Goal: Transaction & Acquisition: Purchase product/service

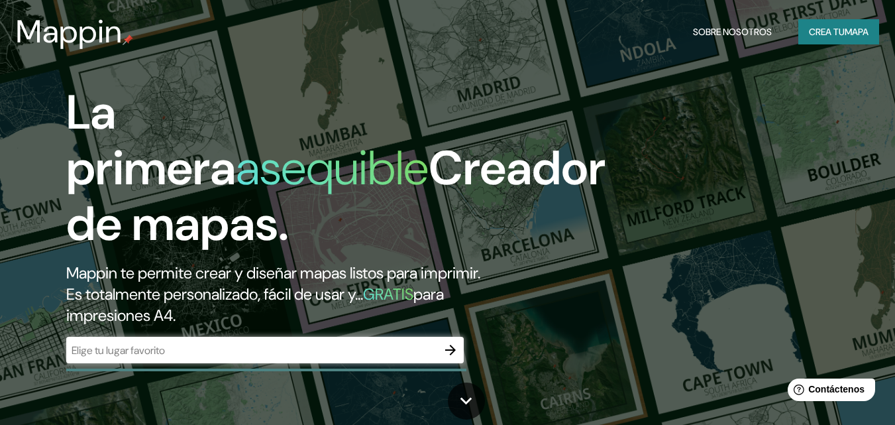
drag, startPoint x: 827, startPoint y: 2, endPoint x: 558, endPoint y: 324, distance: 419.5
click at [558, 324] on div "La primera asequible Creador de mapas. Mappin te permite crear y diseñar mapas …" at bounding box center [289, 230] width 537 height 291
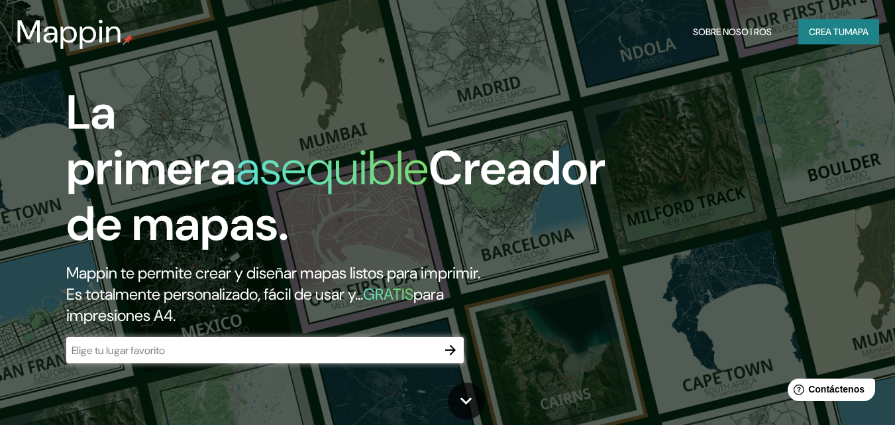
click at [327, 344] on input "text" at bounding box center [251, 350] width 371 height 15
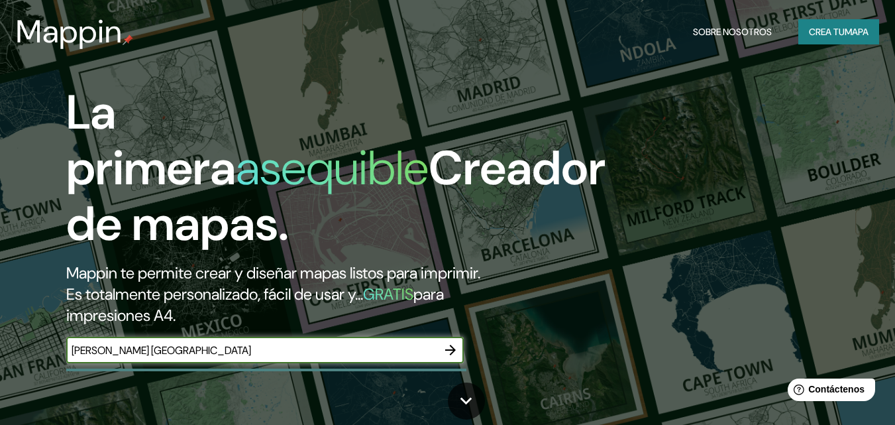
type input "[PERSON_NAME] [GEOGRAPHIC_DATA]"
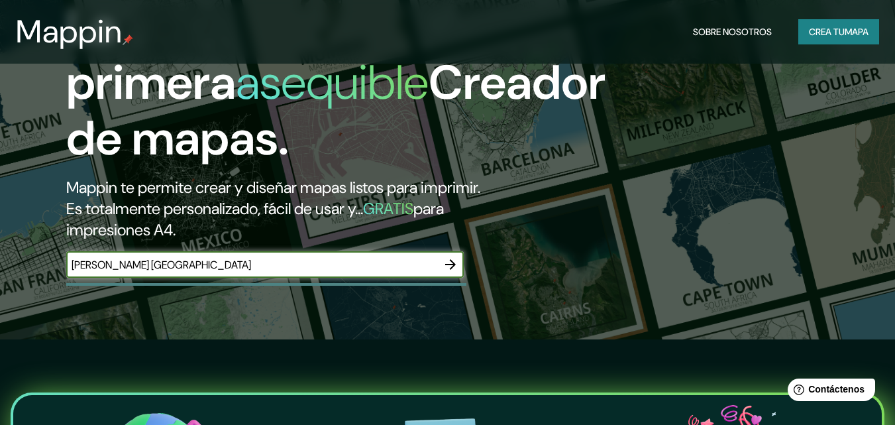
scroll to position [97, 0]
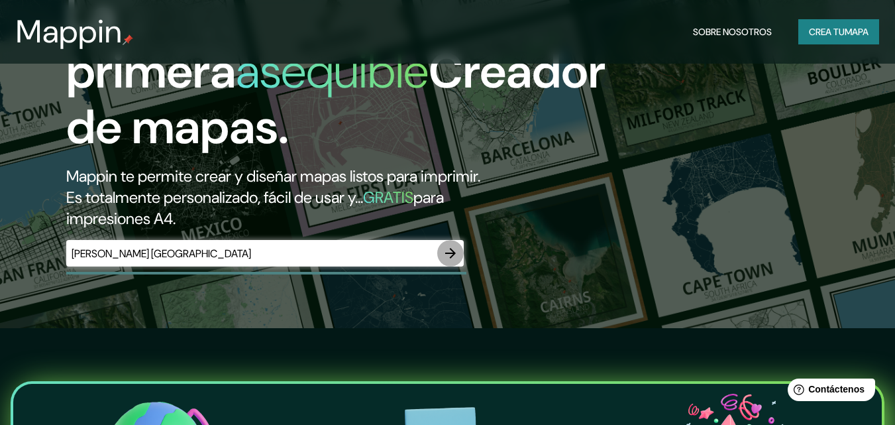
click at [453, 251] on icon "button" at bounding box center [450, 253] width 11 height 11
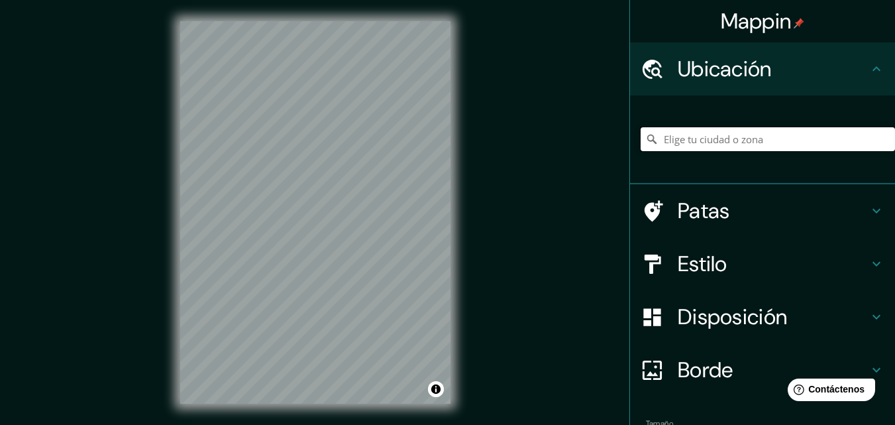
click at [761, 142] on input "Elige tu ciudad o zona" at bounding box center [768, 139] width 254 height 24
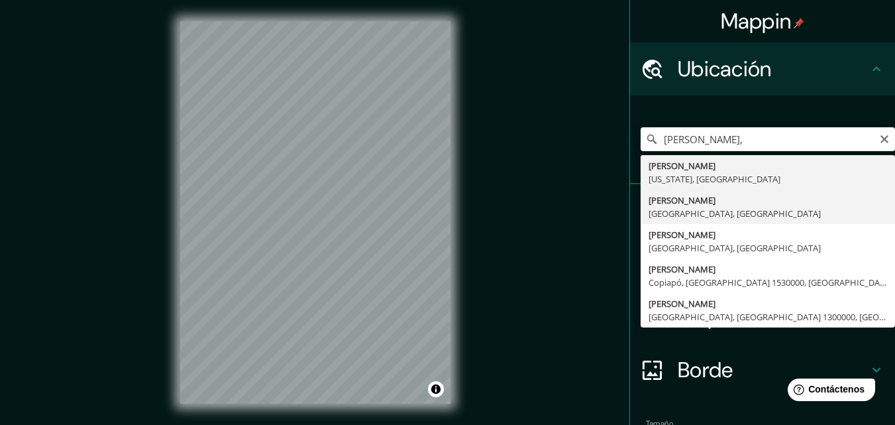
type input "[PERSON_NAME], [GEOGRAPHIC_DATA], [GEOGRAPHIC_DATA]"
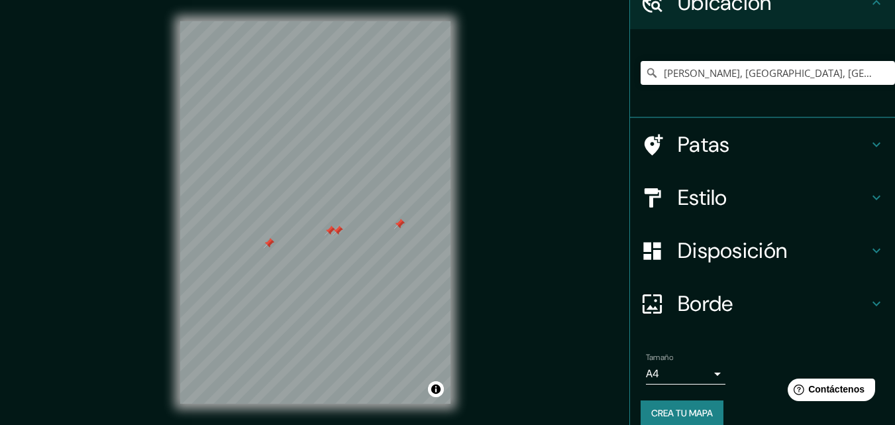
scroll to position [70, 0]
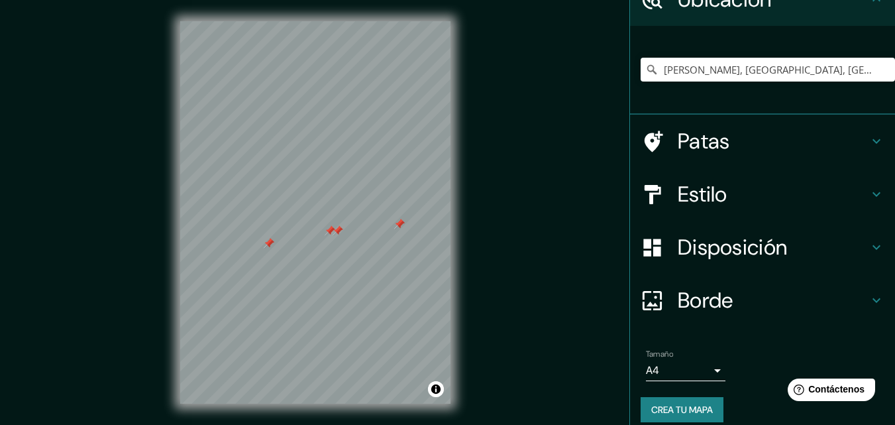
click at [869, 246] on icon at bounding box center [877, 247] width 16 height 16
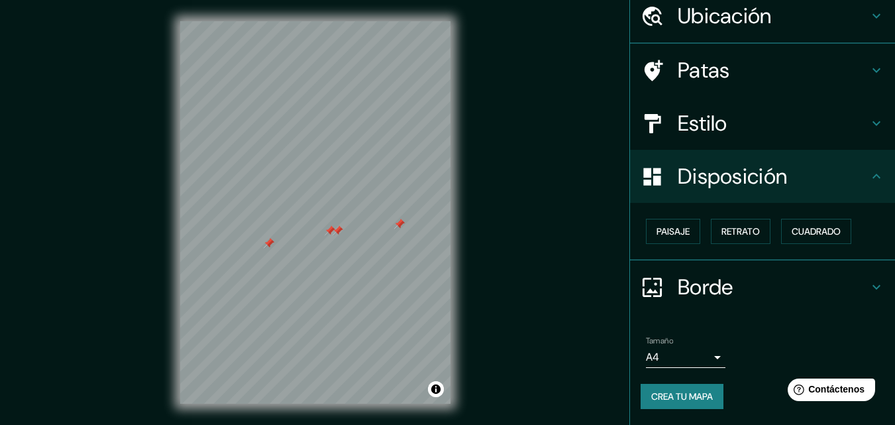
scroll to position [53, 0]
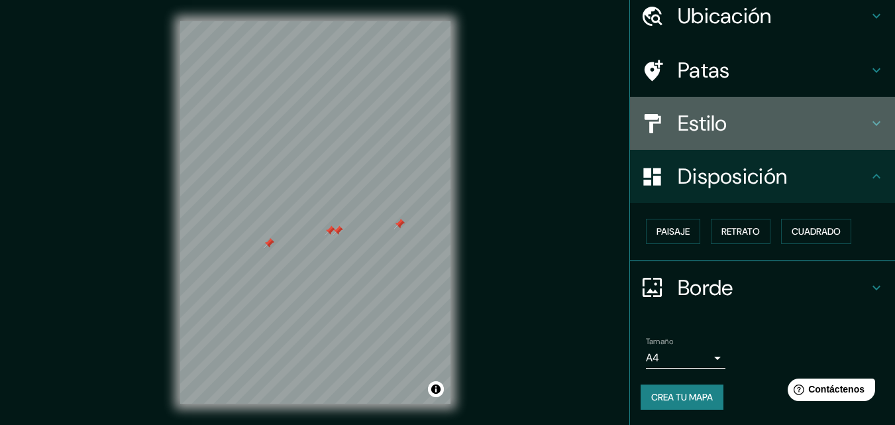
click at [717, 118] on font "Estilo" at bounding box center [703, 123] width 50 height 28
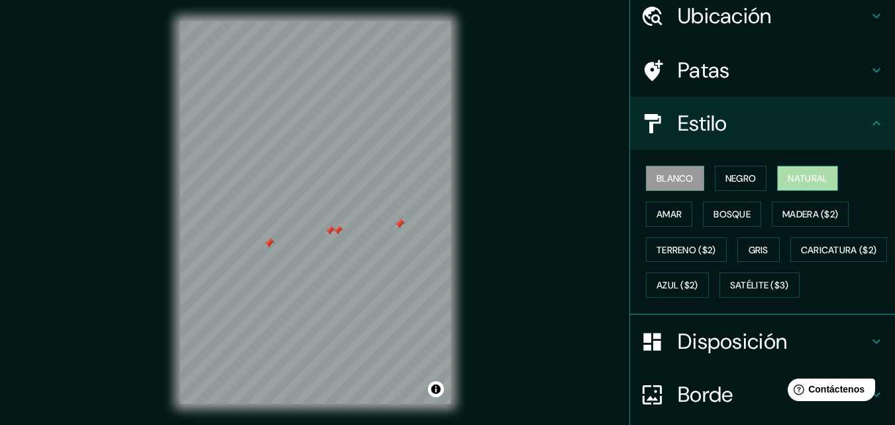
click at [794, 174] on font "Natural" at bounding box center [808, 178] width 40 height 12
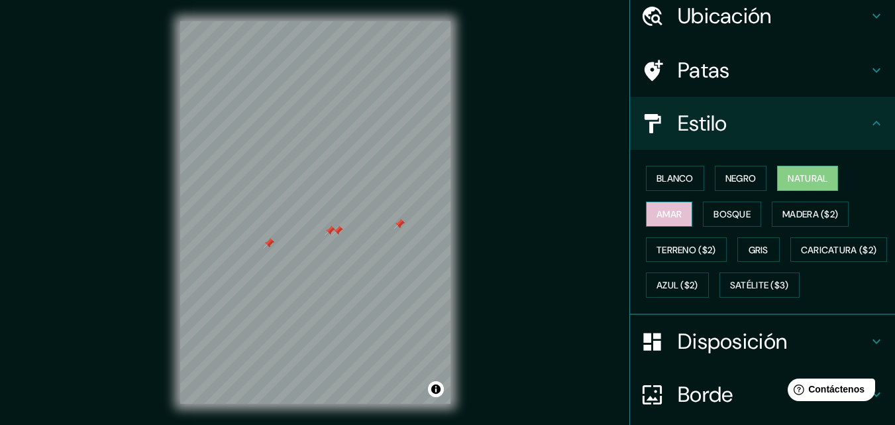
click at [666, 209] on font "Amar" at bounding box center [669, 214] width 25 height 12
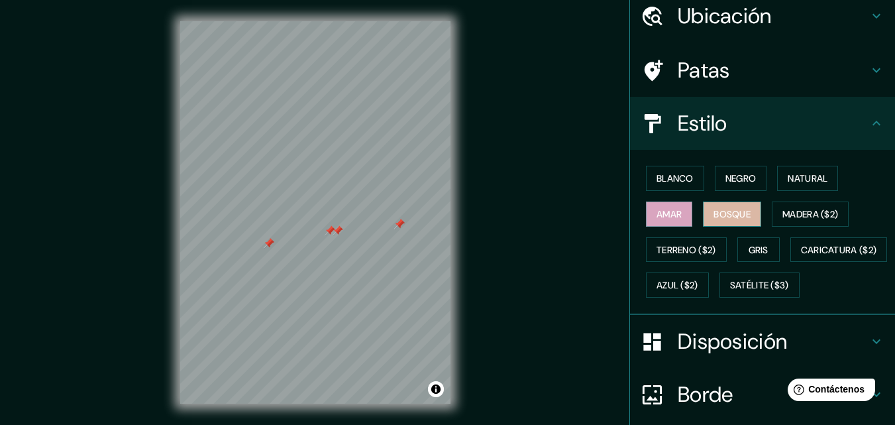
click at [714, 215] on font "Bosque" at bounding box center [732, 214] width 37 height 12
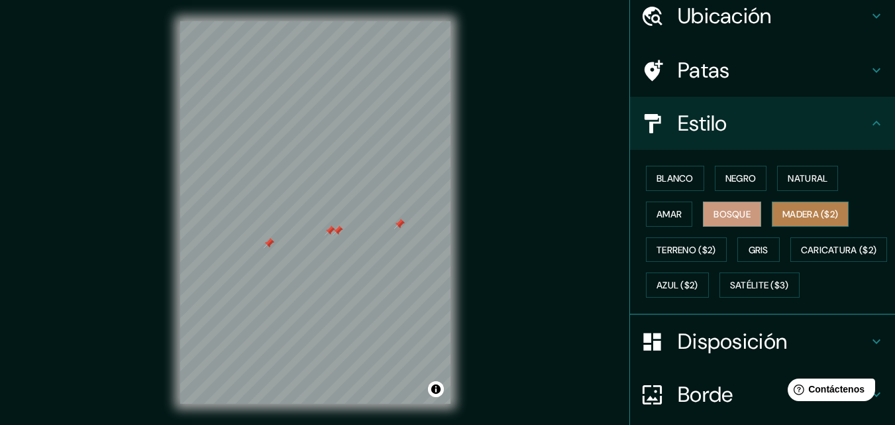
click at [790, 217] on font "Madera ($2)" at bounding box center [810, 214] width 56 height 12
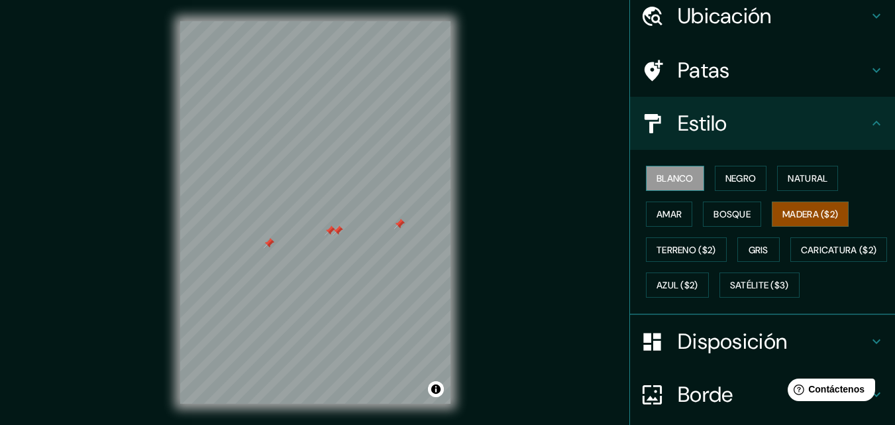
click at [654, 168] on button "Blanco" at bounding box center [675, 178] width 58 height 25
click at [706, 62] on font "Patas" at bounding box center [704, 70] width 52 height 28
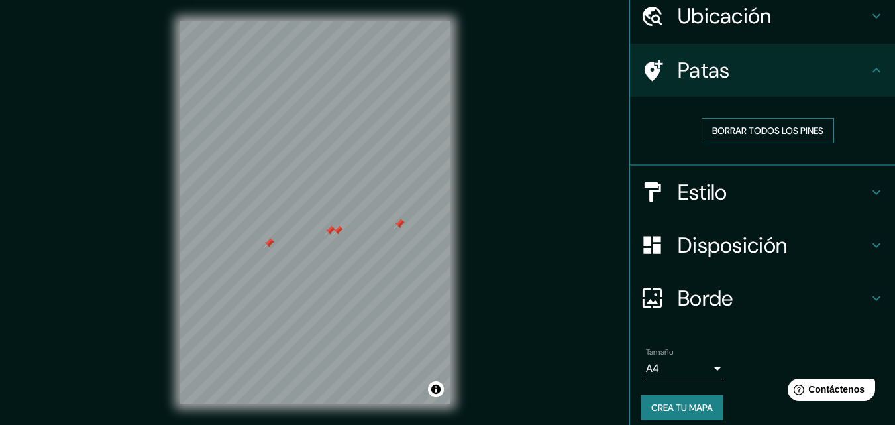
click at [727, 123] on font "Borrar todos los pines" at bounding box center [767, 130] width 111 height 17
click at [678, 288] on font "Borde" at bounding box center [706, 298] width 56 height 28
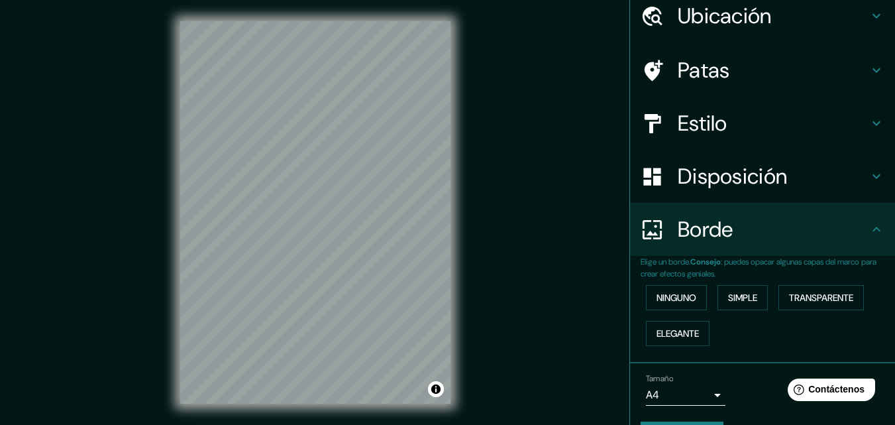
click at [679, 187] on font "Disposición" at bounding box center [732, 176] width 109 height 28
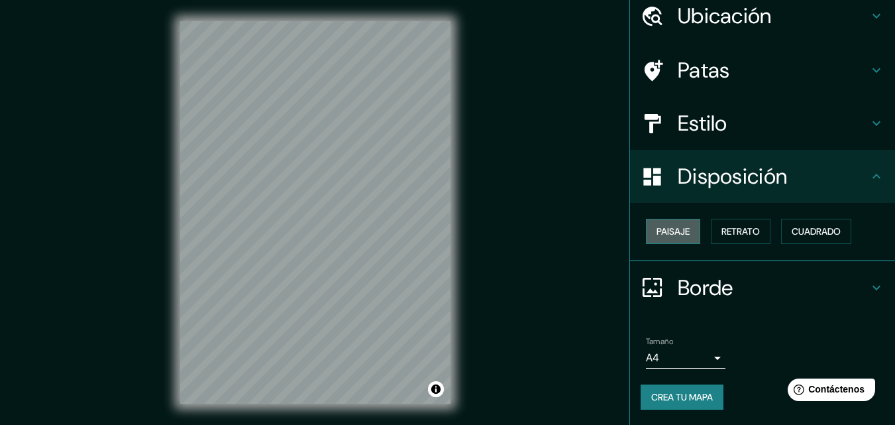
click at [675, 231] on font "Paisaje" at bounding box center [673, 231] width 33 height 12
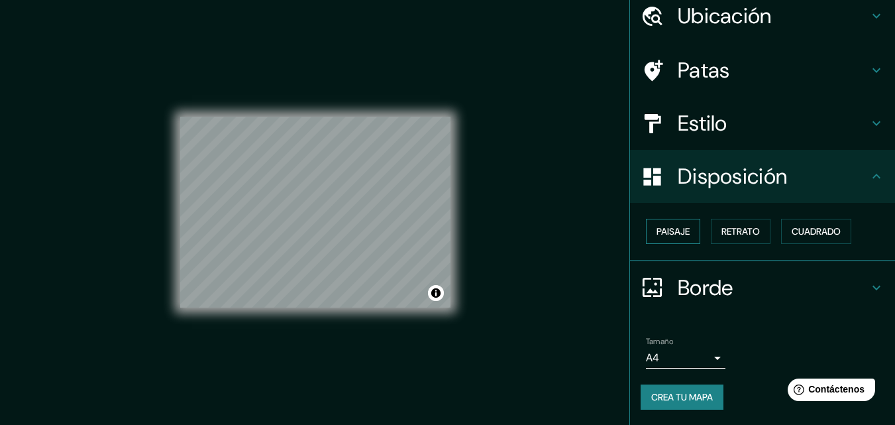
click at [675, 231] on font "Paisaje" at bounding box center [673, 231] width 33 height 12
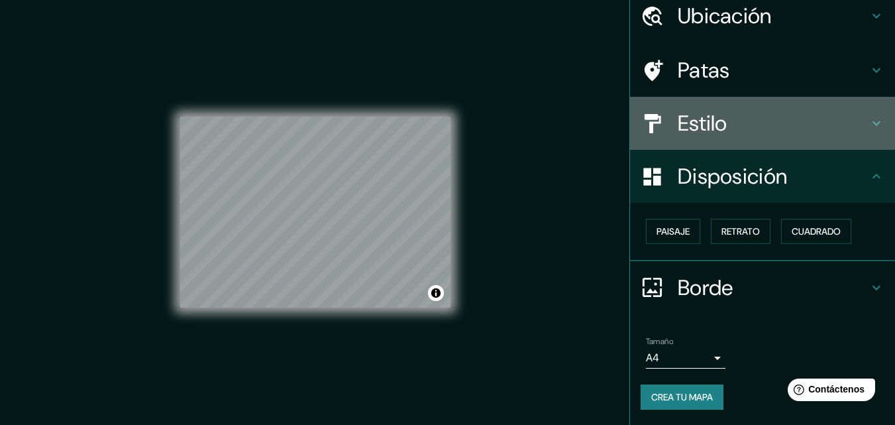
click at [690, 130] on font "Estilo" at bounding box center [703, 123] width 50 height 28
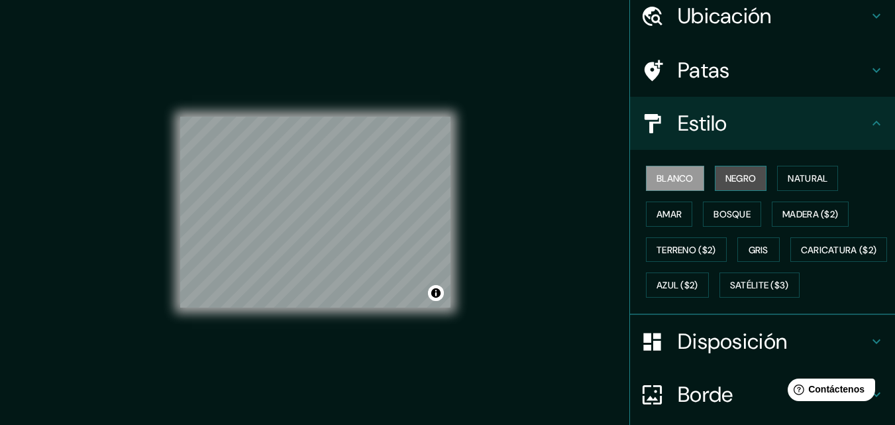
click at [751, 170] on button "Negro" at bounding box center [741, 178] width 52 height 25
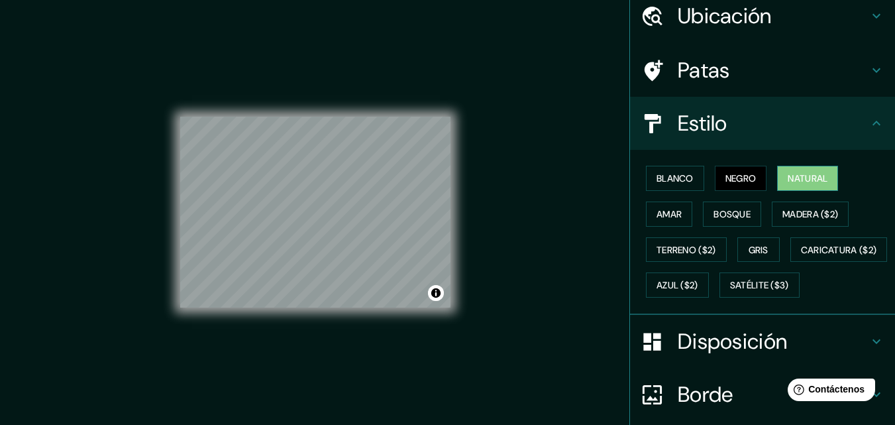
click at [778, 176] on button "Natural" at bounding box center [807, 178] width 61 height 25
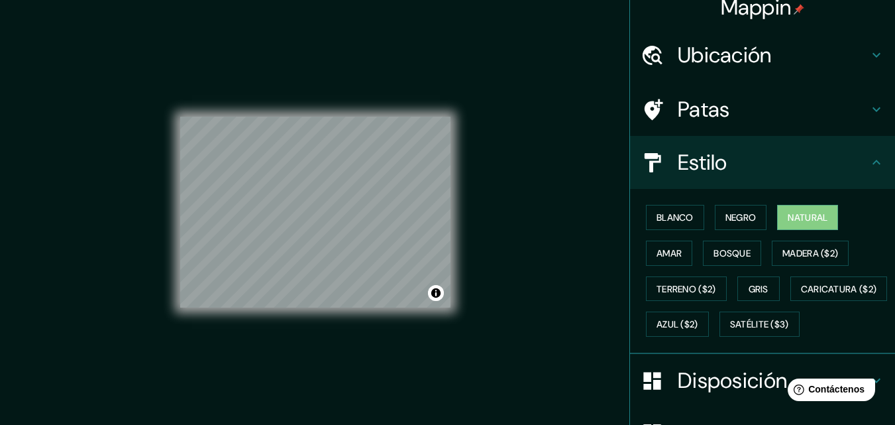
scroll to position [0, 0]
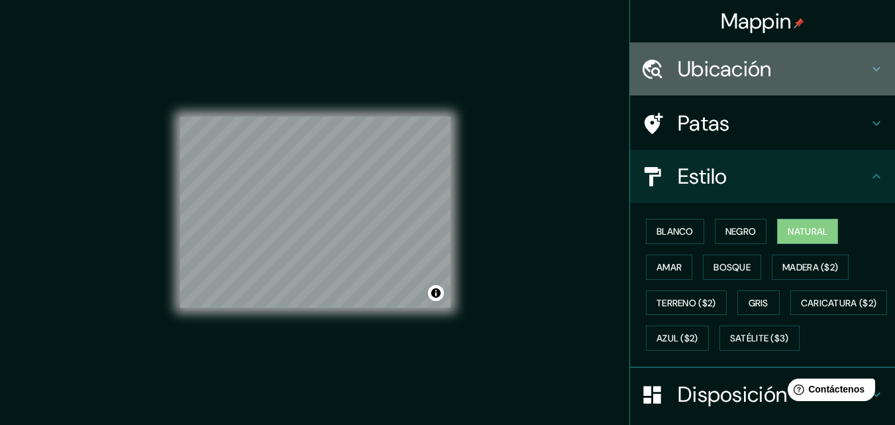
click at [827, 70] on h4 "Ubicación" at bounding box center [773, 69] width 191 height 26
